Goal: Book appointment/travel/reservation

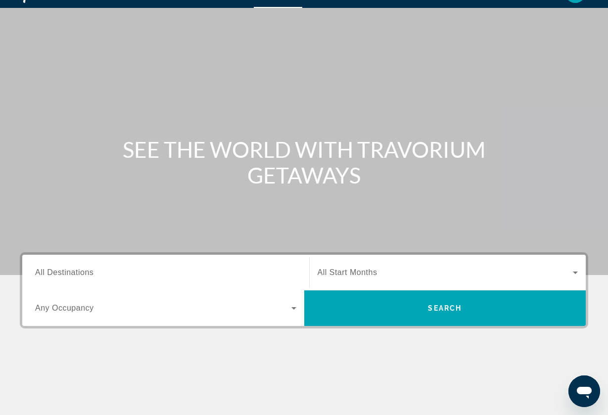
scroll to position [28, 0]
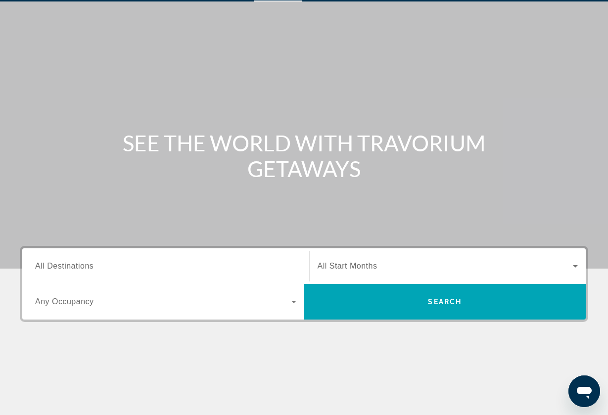
click at [264, 259] on div "Search widget" at bounding box center [165, 266] width 261 height 28
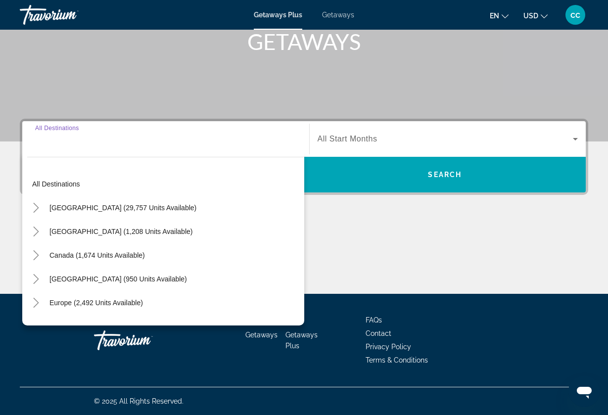
click at [381, 255] on div "Main content" at bounding box center [304, 257] width 569 height 74
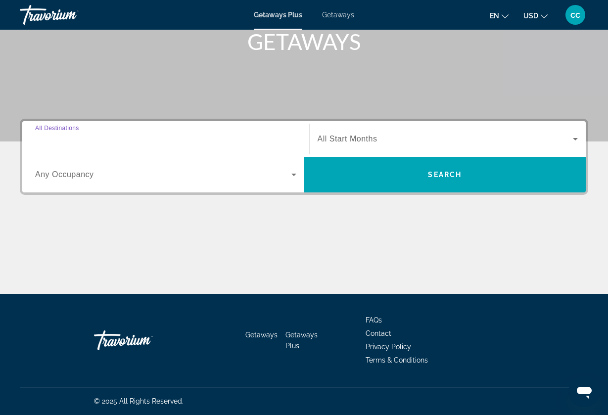
click at [220, 135] on input "Destination All Destinations" at bounding box center [165, 140] width 261 height 12
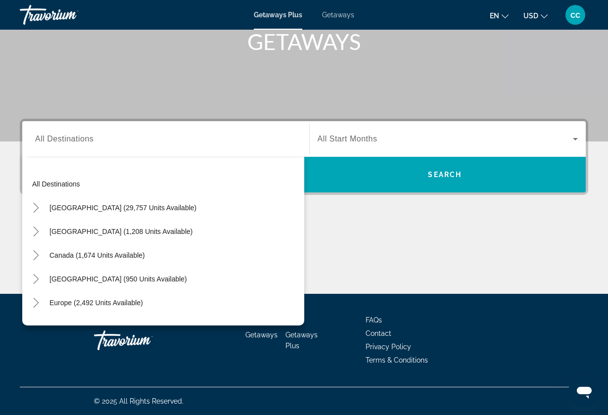
scroll to position [0, 0]
click at [380, 291] on div "Main content" at bounding box center [304, 257] width 569 height 74
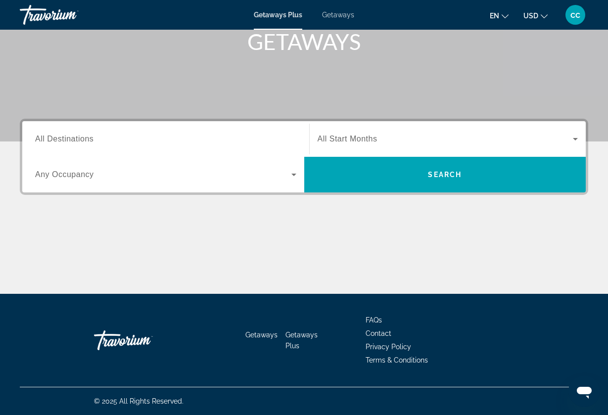
click at [264, 130] on div "Search widget" at bounding box center [165, 139] width 261 height 28
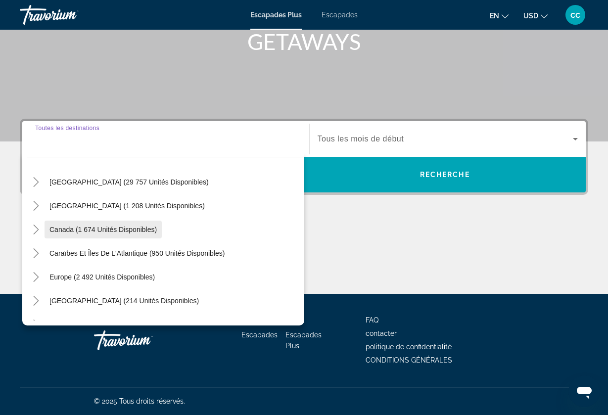
scroll to position [26, 0]
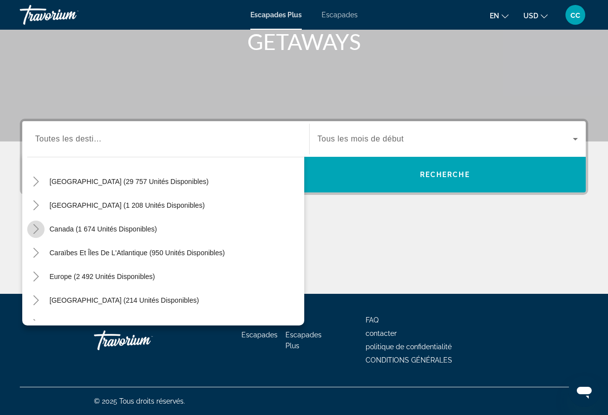
click at [42, 230] on mat-icon "Basculer le Canada (1 674 unités disponibles)" at bounding box center [35, 229] width 17 height 17
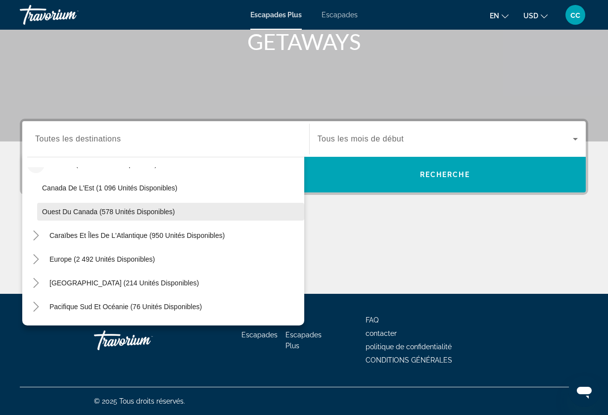
scroll to position [92, 0]
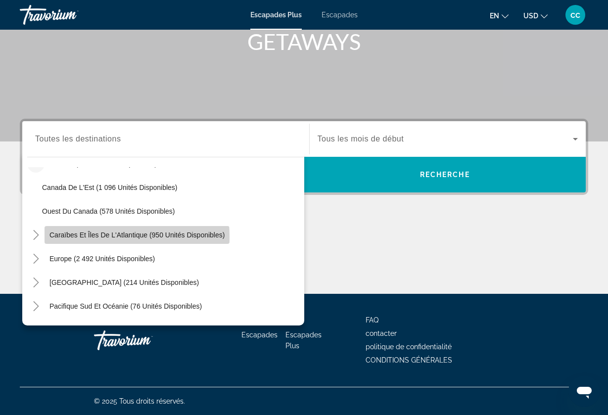
click at [109, 238] on span "Caraïbes et îles de l'Atlantique (950 unités disponibles)" at bounding box center [137, 235] width 175 height 8
type input "**********"
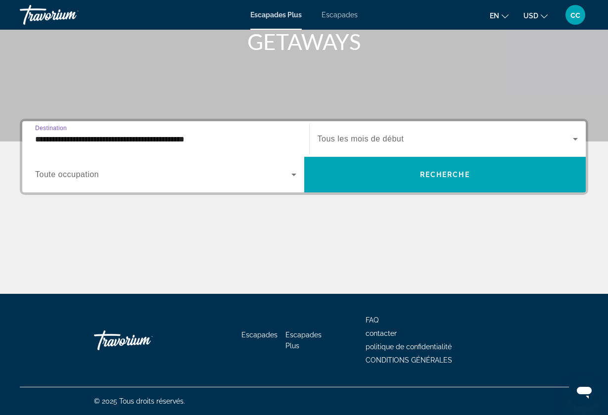
click at [119, 137] on input "**********" at bounding box center [165, 140] width 261 height 12
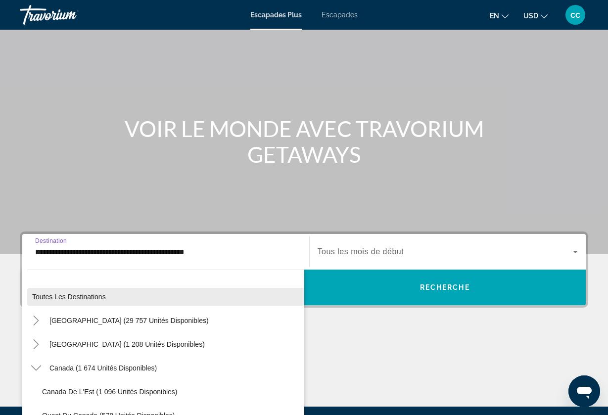
scroll to position [0, 0]
click at [94, 296] on span "Toutes les destinations" at bounding box center [69, 297] width 74 height 8
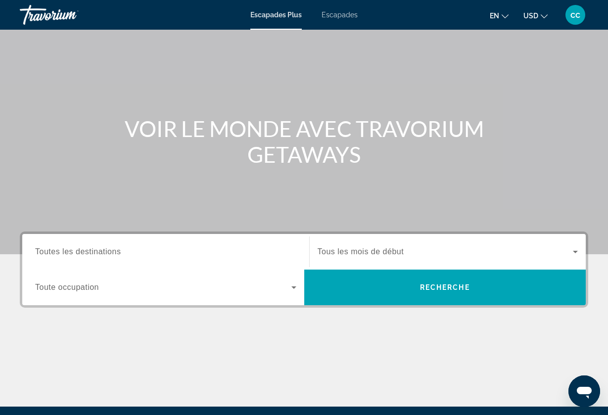
scroll to position [155, 0]
